Goal: Information Seeking & Learning: Learn about a topic

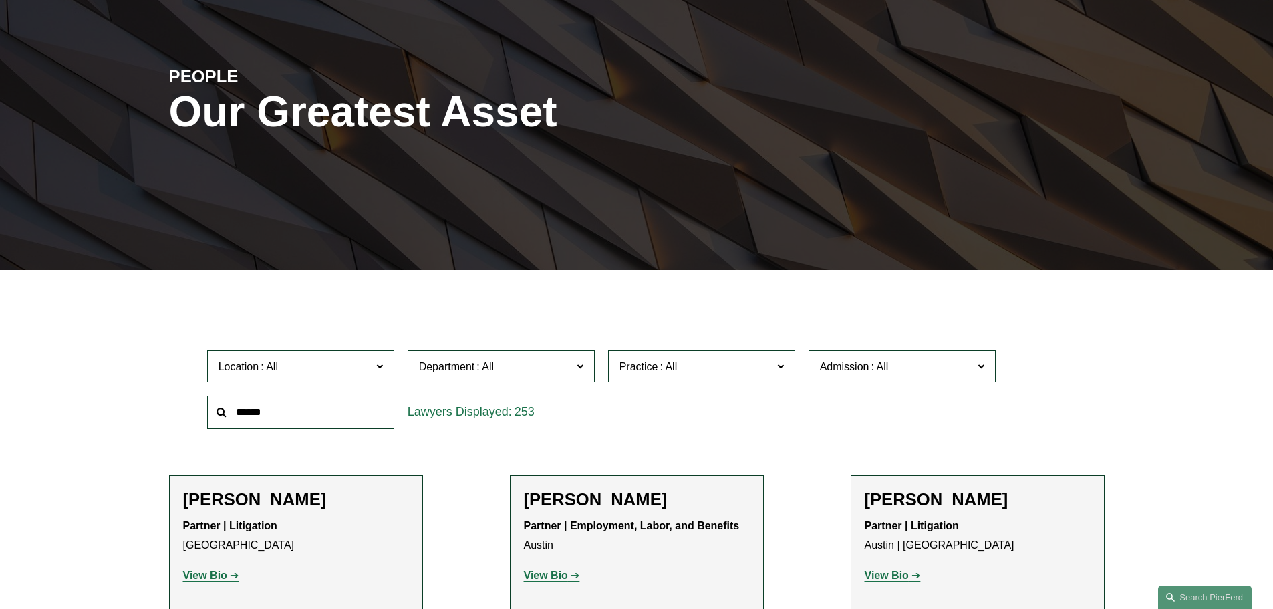
scroll to position [134, 0]
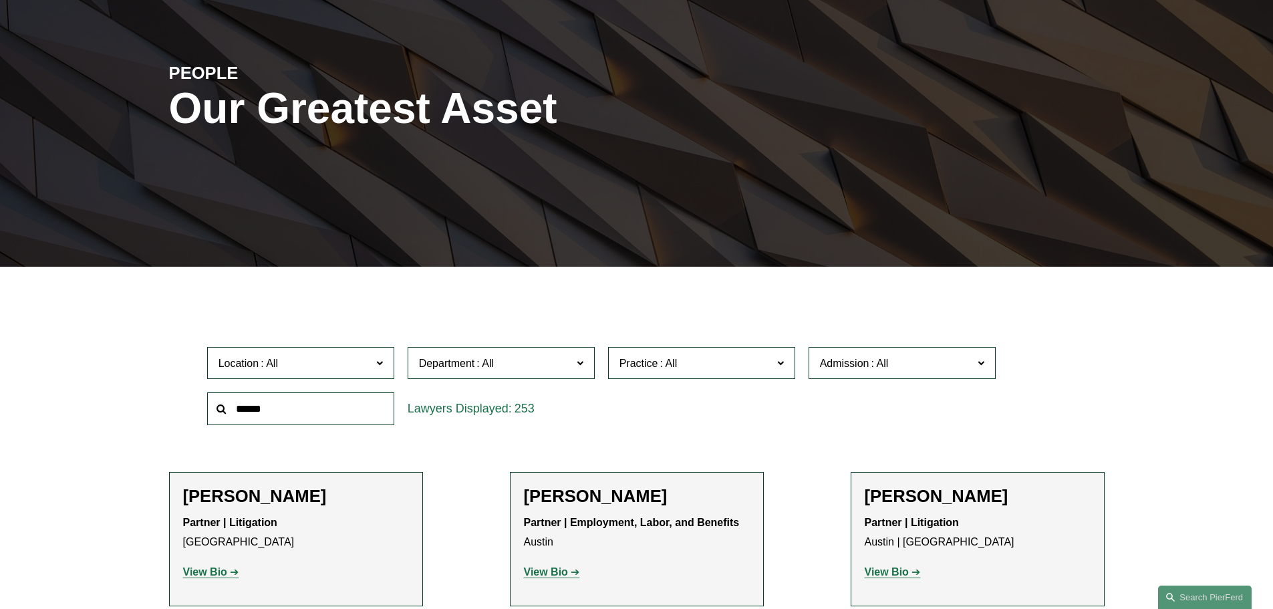
click at [307, 416] on input "text" at bounding box center [300, 408] width 187 height 33
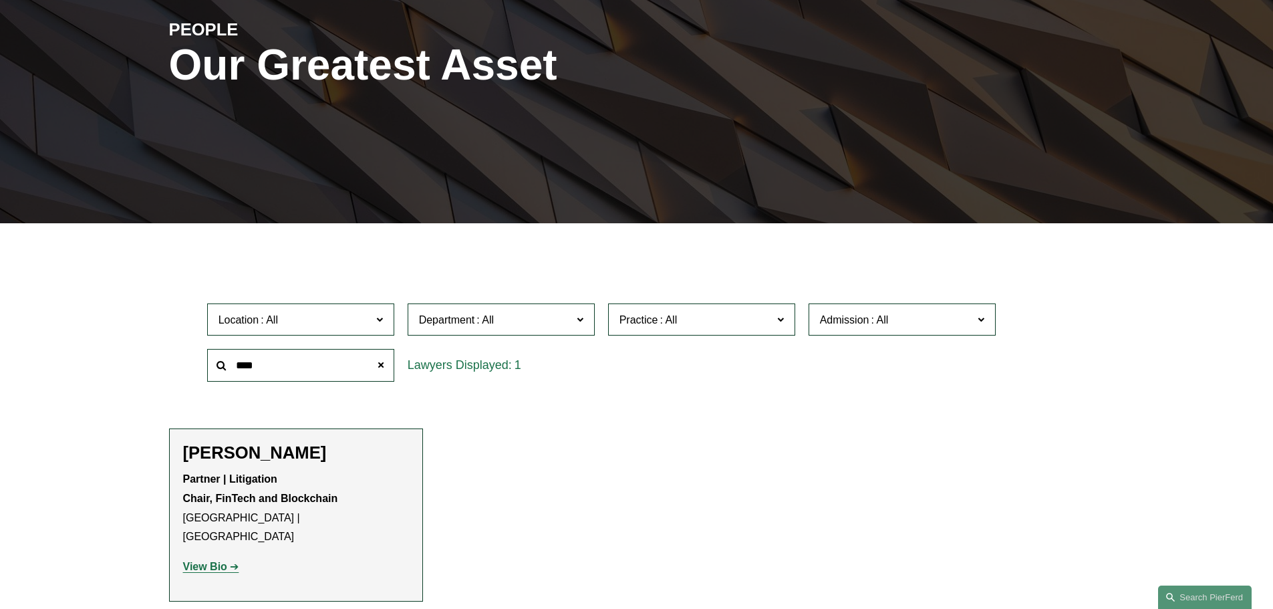
scroll to position [200, 0]
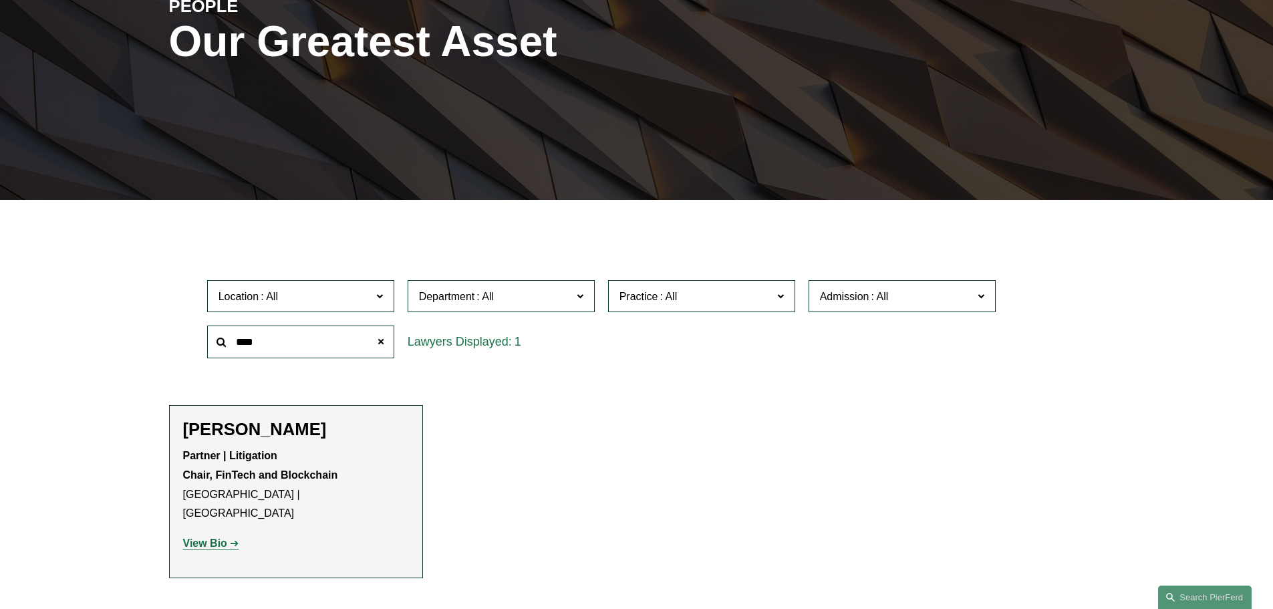
click at [210, 537] on strong "View Bio" at bounding box center [205, 542] width 44 height 11
drag, startPoint x: 271, startPoint y: 345, endPoint x: 174, endPoint y: 320, distance: 100.2
click at [174, 320] on div "Location All Atlanta Austin Boston Charlotte Chicago Cincinnati Cleveland Colum…" at bounding box center [637, 319] width 936 height 92
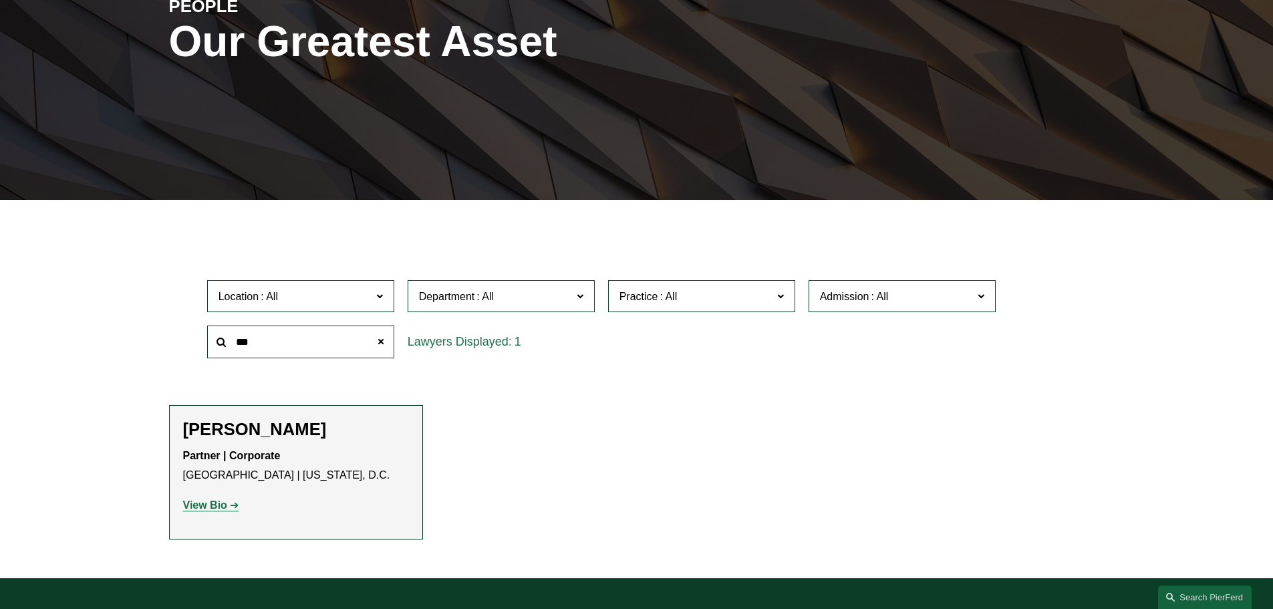
type input "***"
click at [210, 502] on strong "View Bio" at bounding box center [205, 504] width 44 height 11
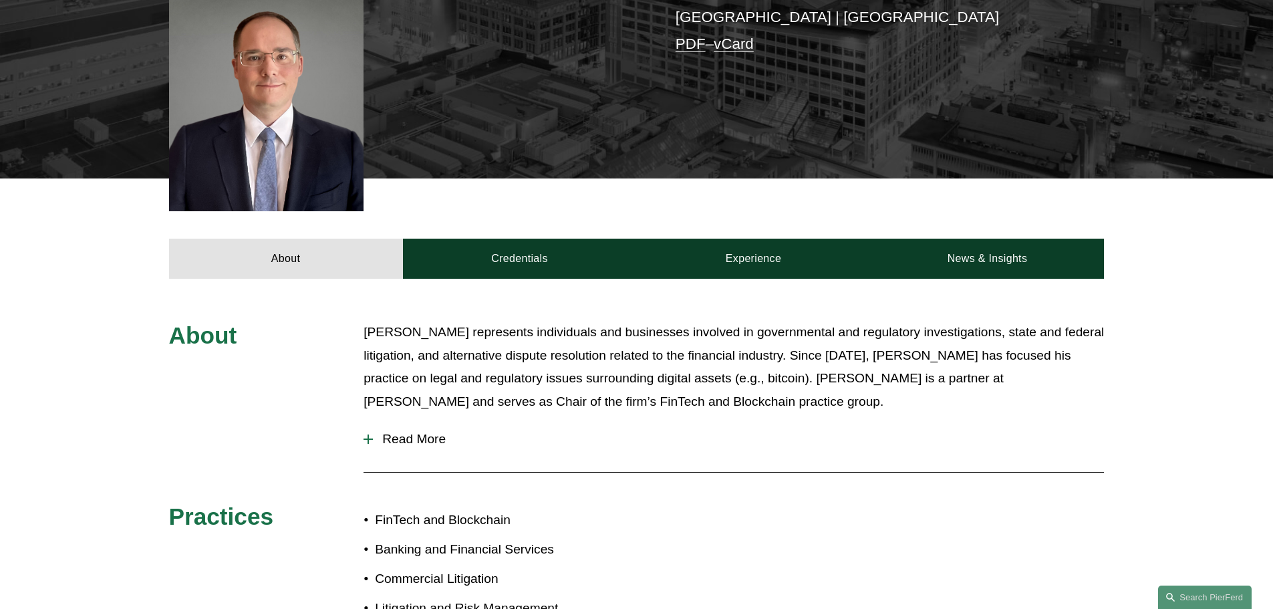
scroll to position [401, 0]
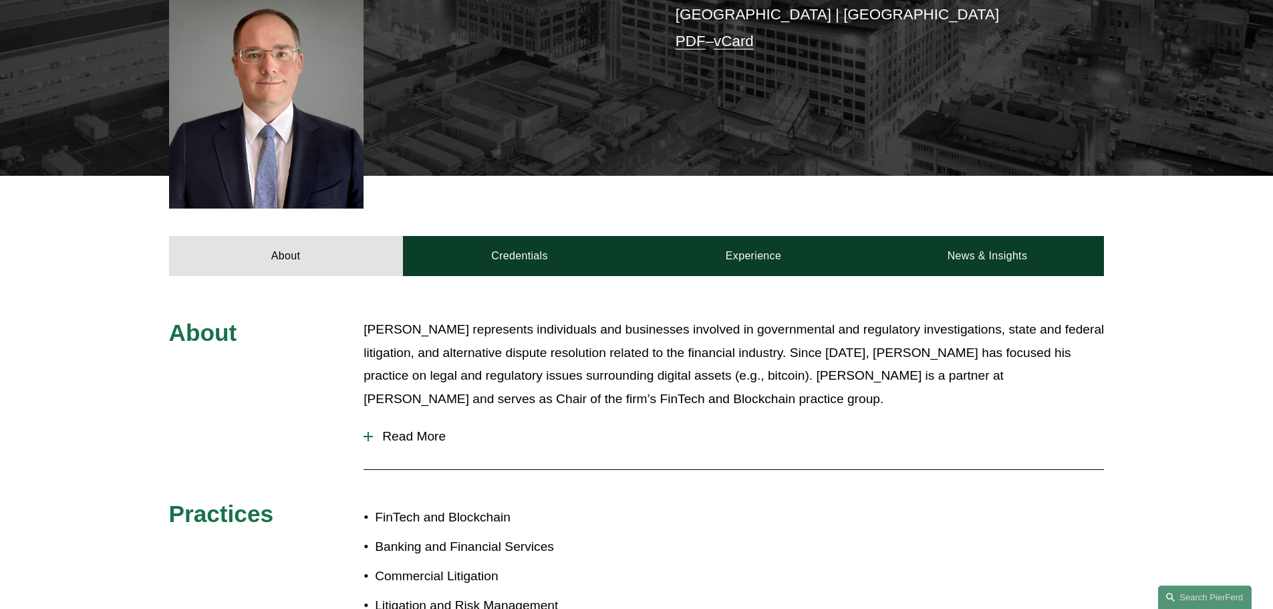
click at [434, 429] on span "Read More" at bounding box center [738, 436] width 731 height 15
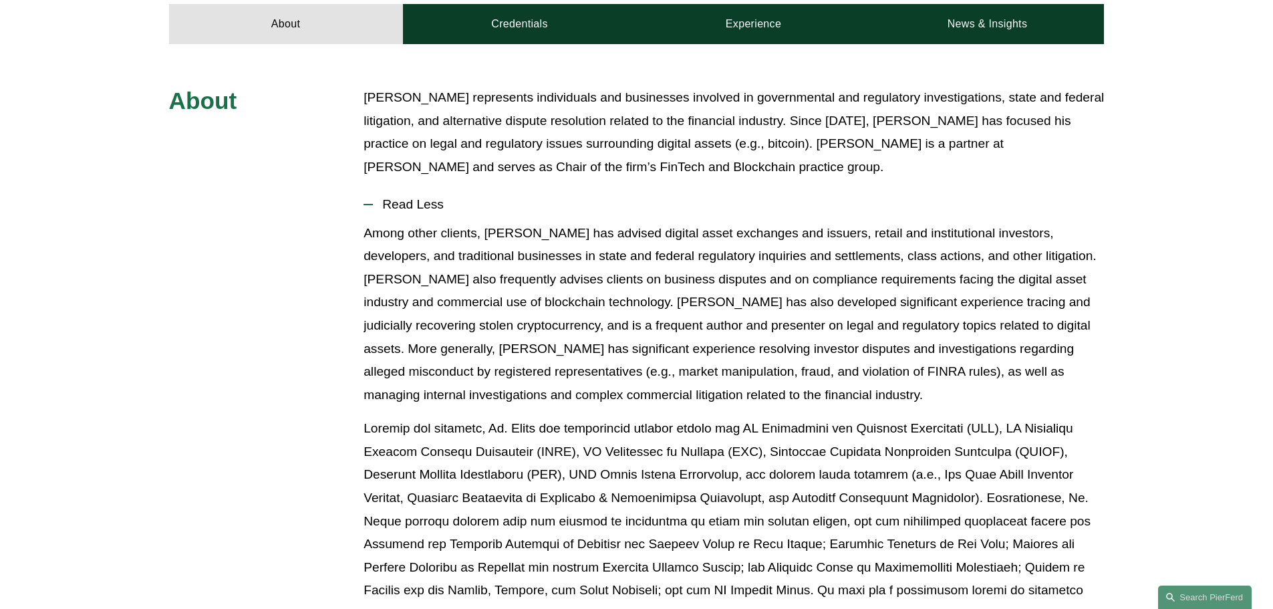
scroll to position [668, 0]
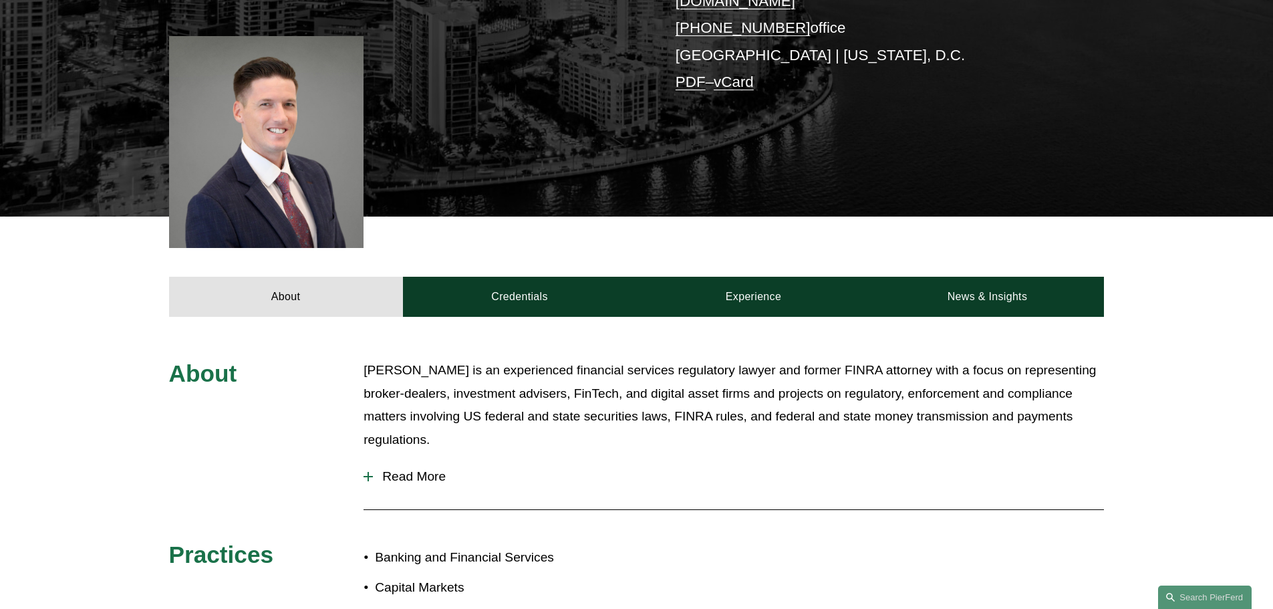
scroll to position [334, 0]
click at [424, 468] on span "Read More" at bounding box center [738, 475] width 731 height 15
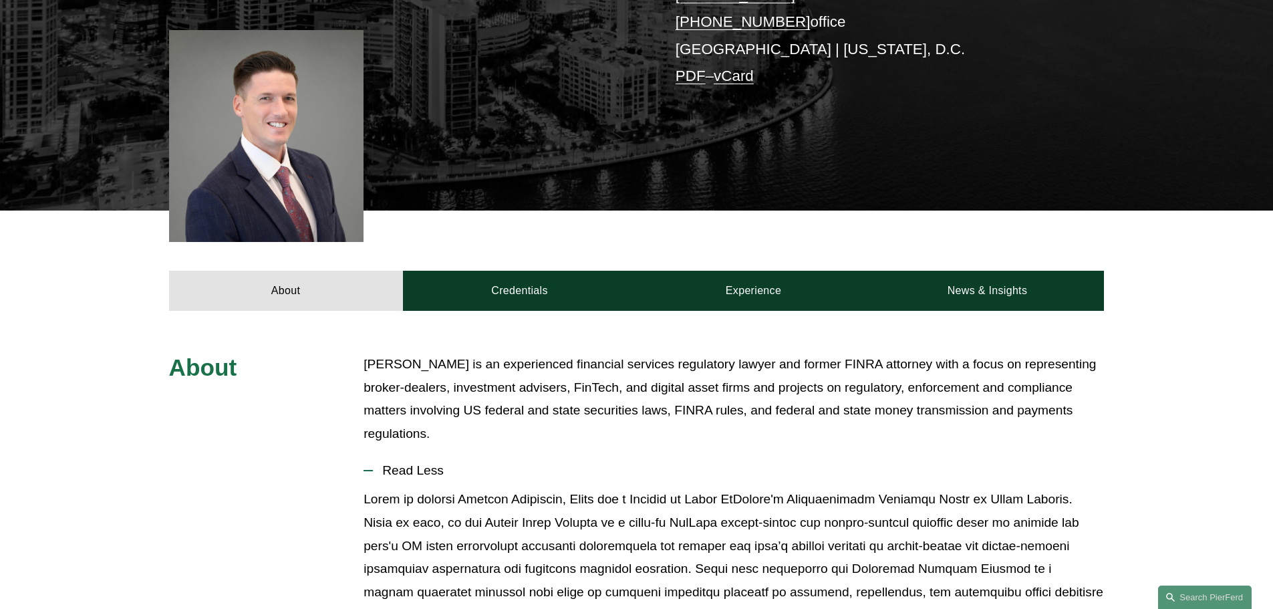
scroll to position [401, 0]
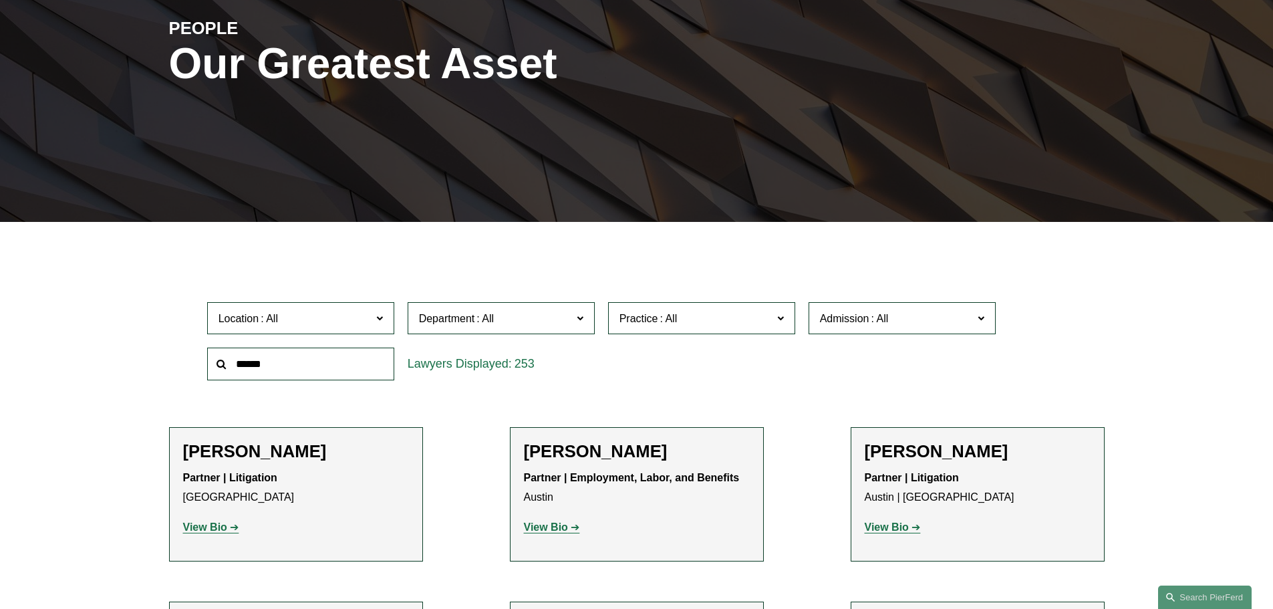
scroll to position [200, 0]
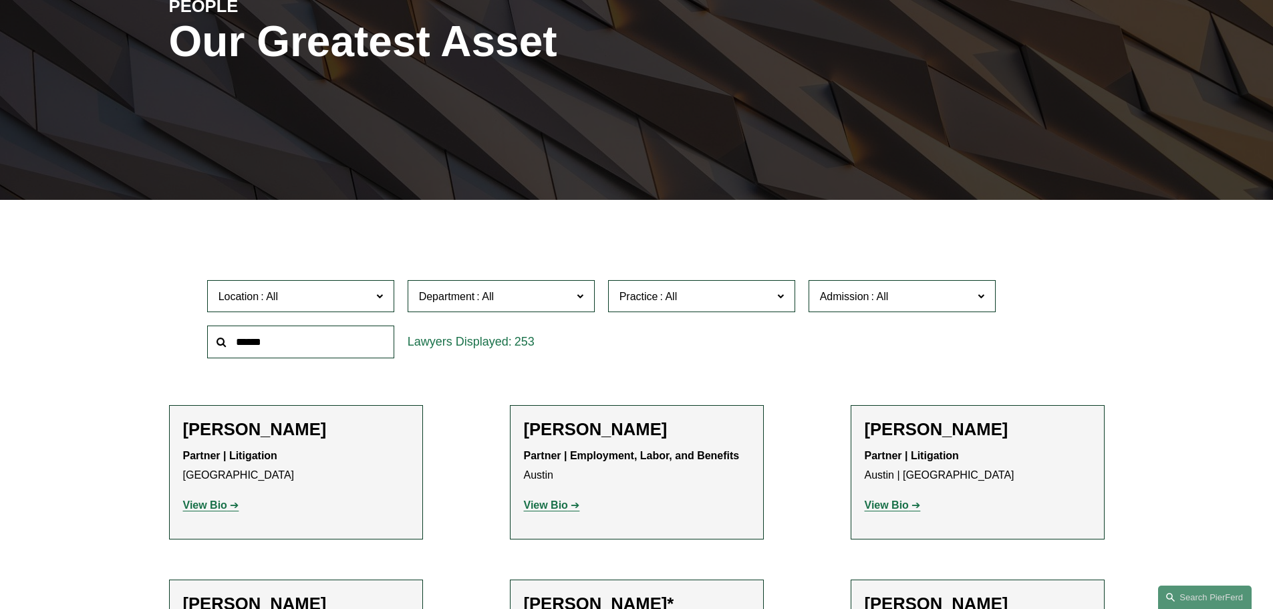
click at [649, 309] on label "Practice" at bounding box center [701, 296] width 187 height 33
click at [0, 0] on link "FinTech and Blockchain" at bounding box center [0, 0] width 0 height 0
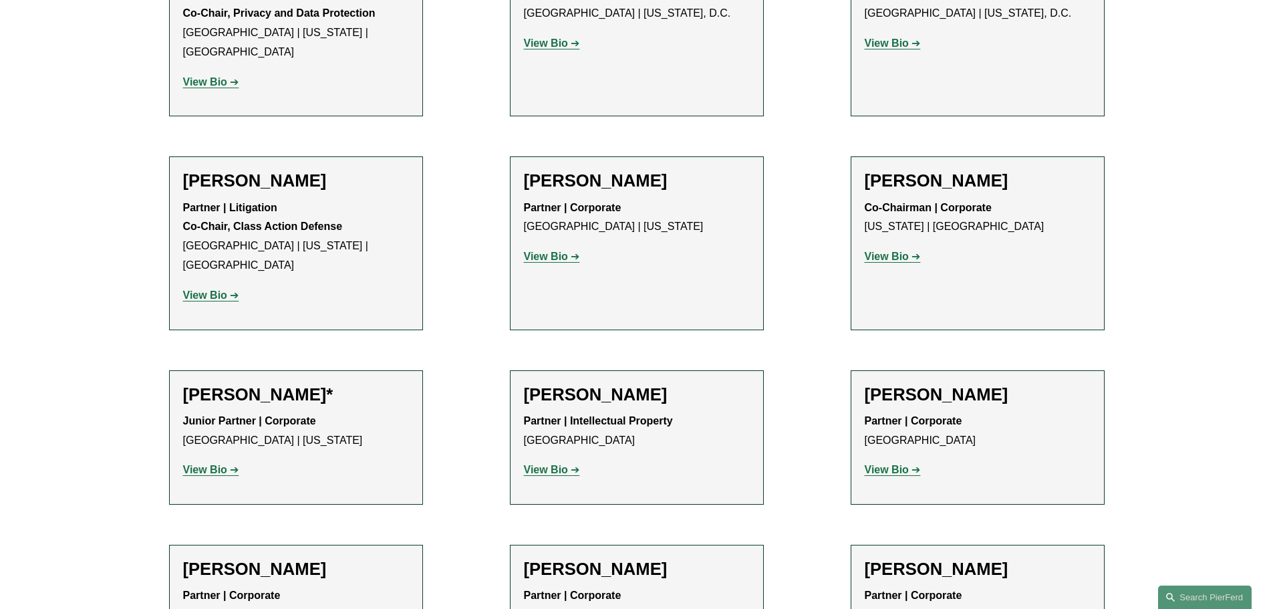
scroll to position [1871, 0]
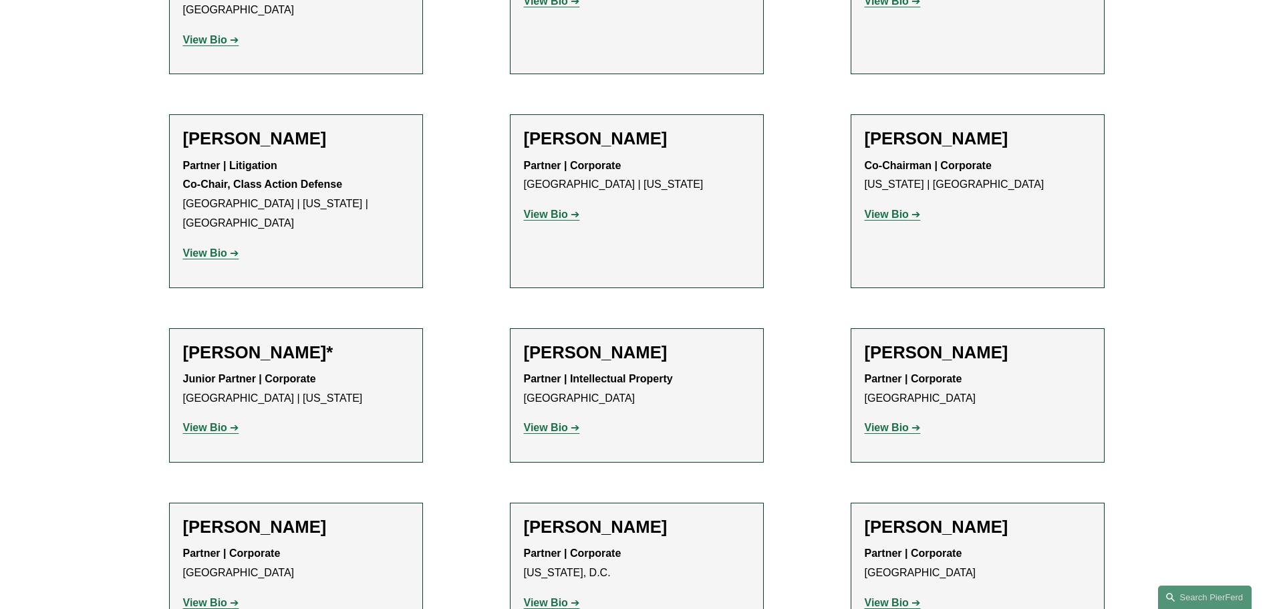
click at [891, 422] on strong "View Bio" at bounding box center [887, 427] width 44 height 11
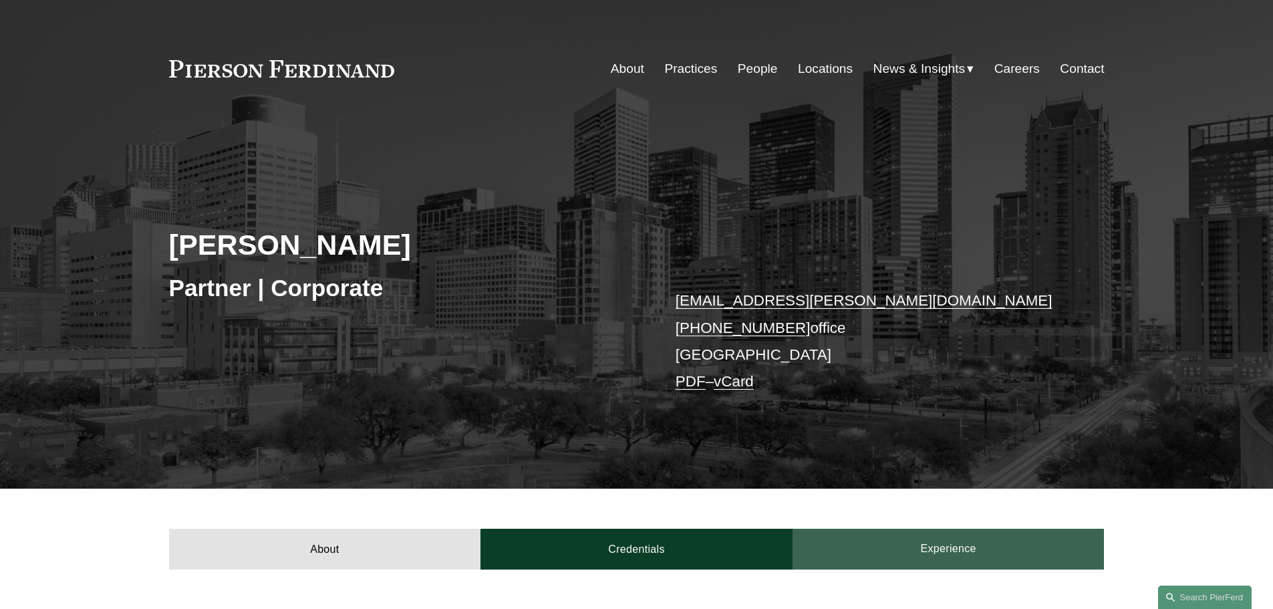
scroll to position [267, 0]
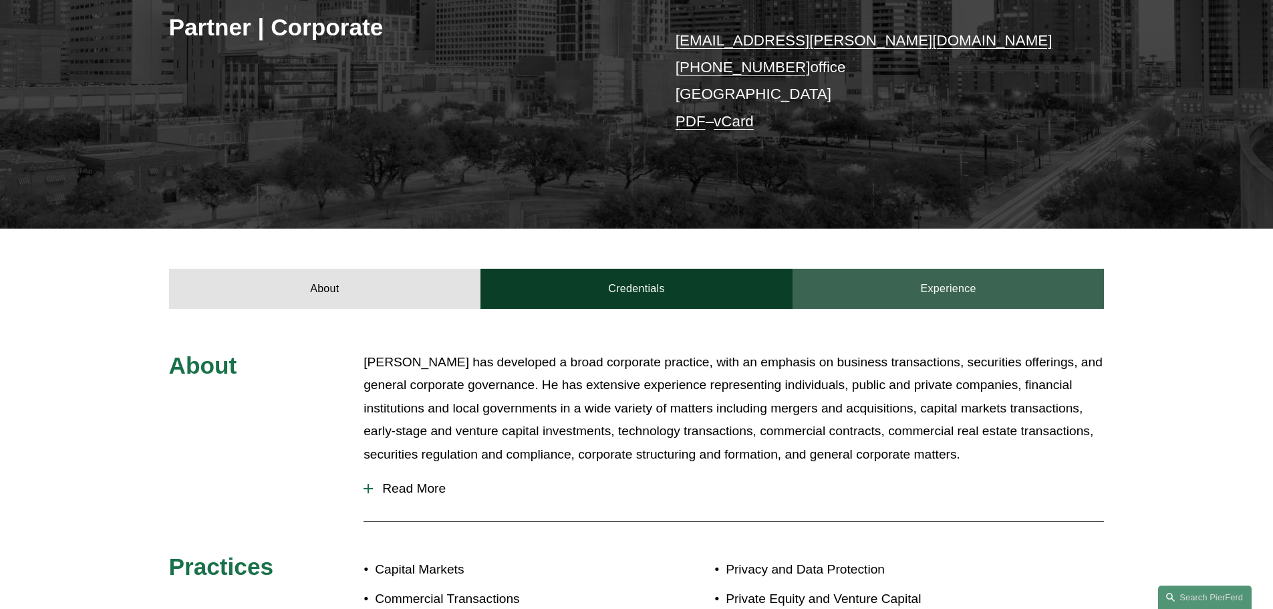
click at [957, 279] on link "Experience" at bounding box center [949, 289] width 312 height 40
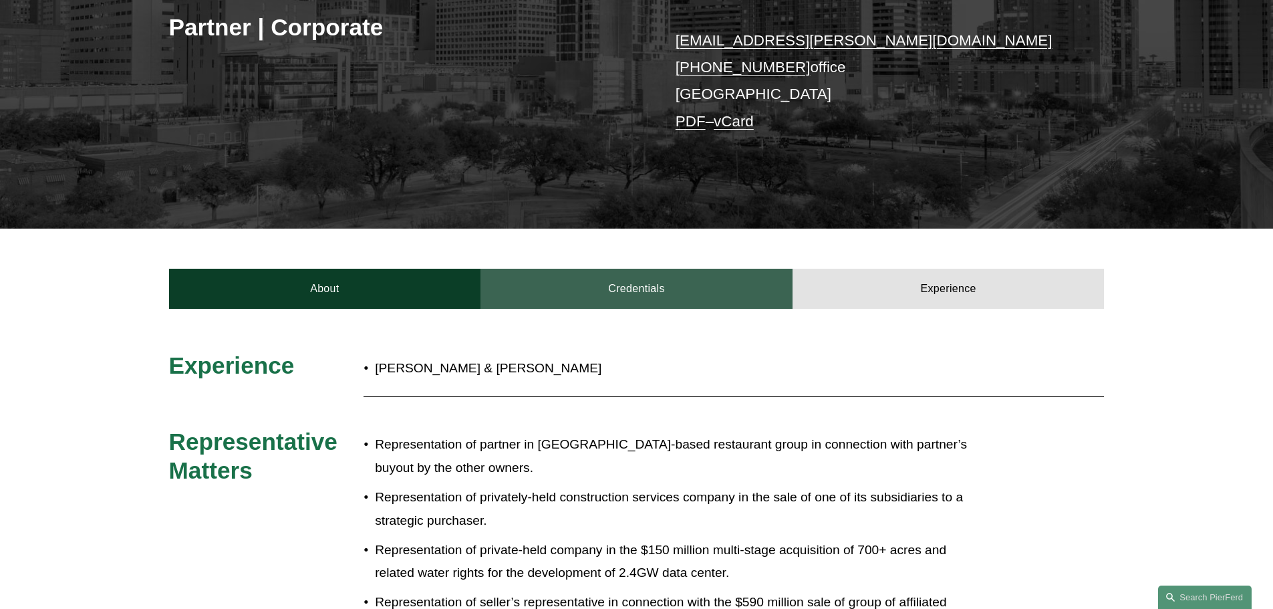
click at [666, 286] on link "Credentials" at bounding box center [636, 289] width 312 height 40
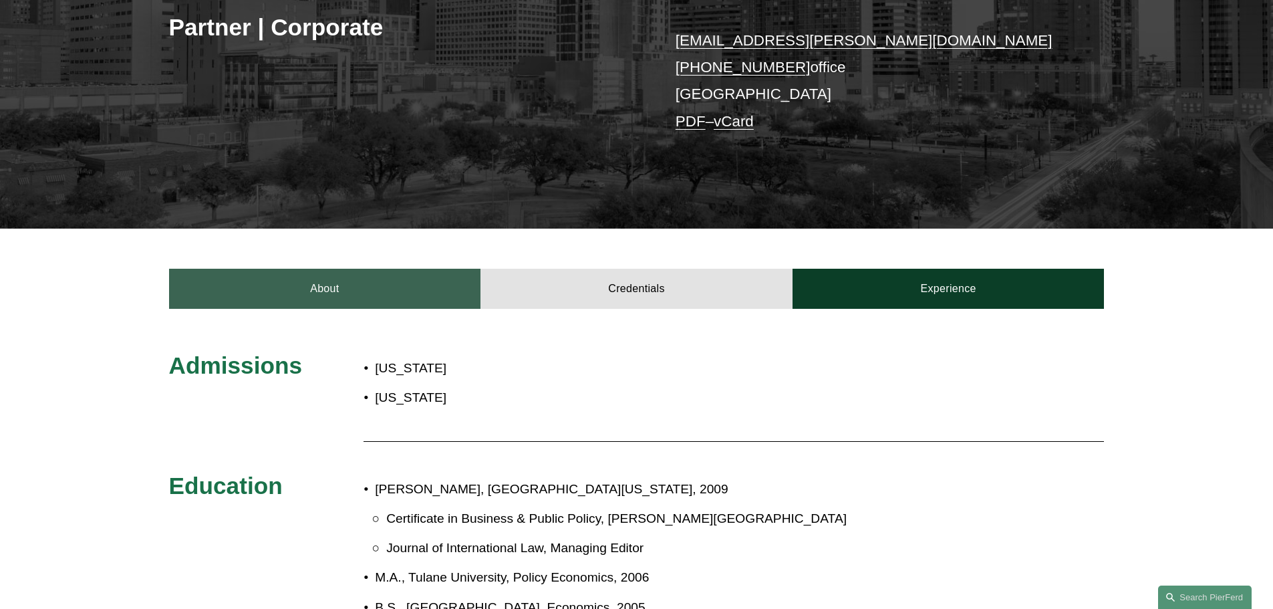
click at [344, 281] on link "About" at bounding box center [325, 289] width 312 height 40
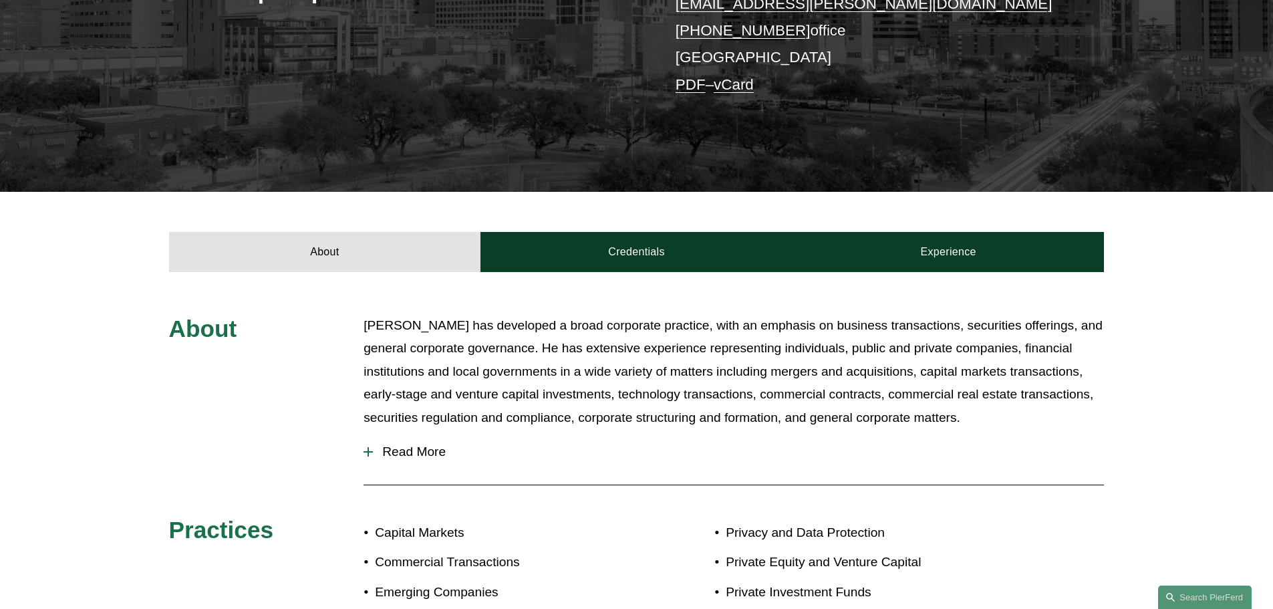
scroll to position [334, 0]
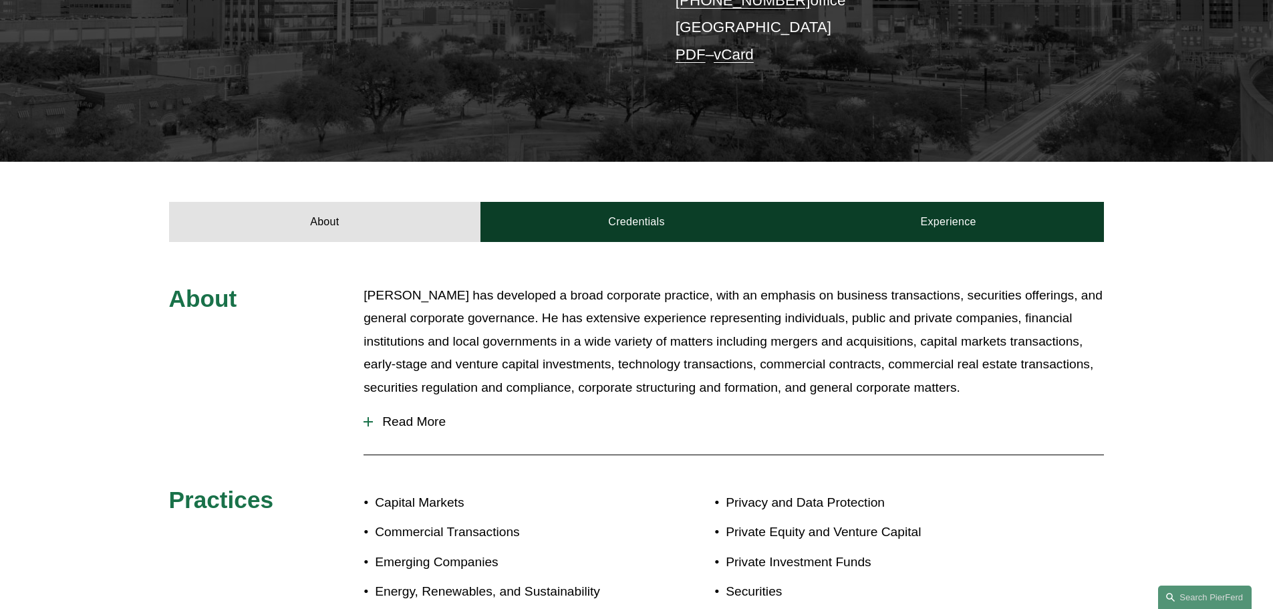
click at [428, 414] on button "Read More" at bounding box center [734, 421] width 740 height 35
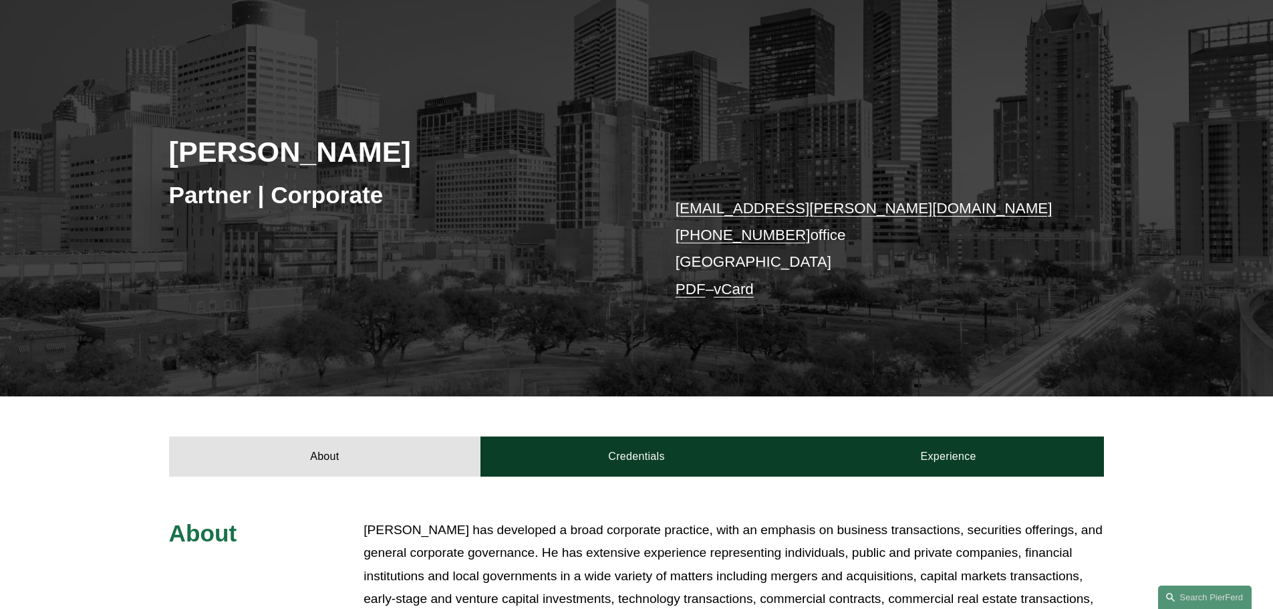
scroll to position [0, 0]
